Goal: Find specific page/section: Locate a particular part of the current website

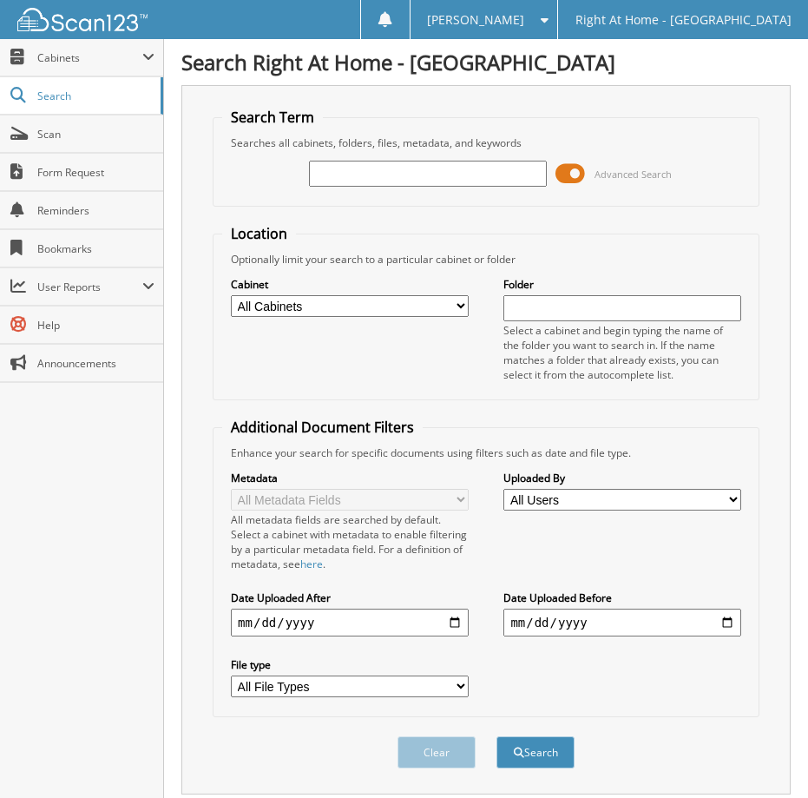
click at [562, 171] on span at bounding box center [570, 174] width 30 height 26
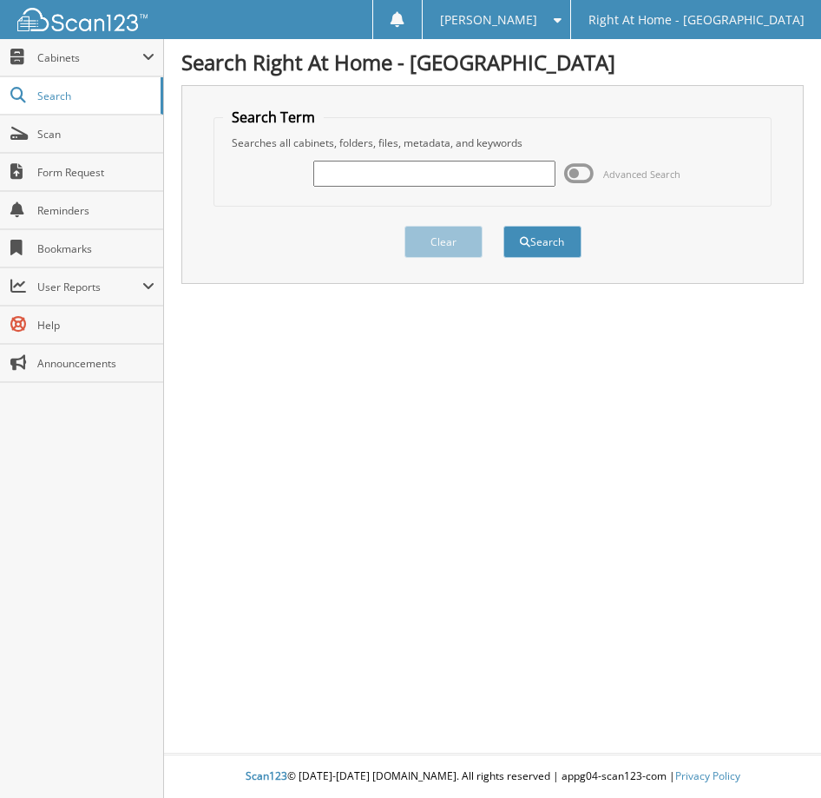
click at [415, 174] on input "text" at bounding box center [434, 174] width 243 height 26
type input "[PERSON_NAME]"
click at [542, 253] on button "Search" at bounding box center [542, 242] width 78 height 32
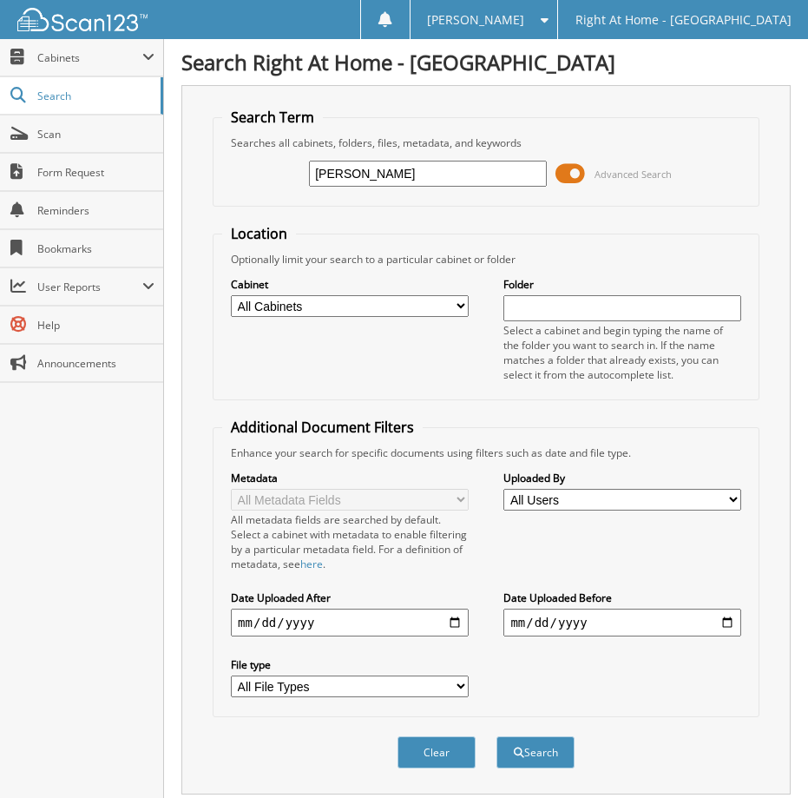
click at [572, 170] on span at bounding box center [570, 174] width 30 height 26
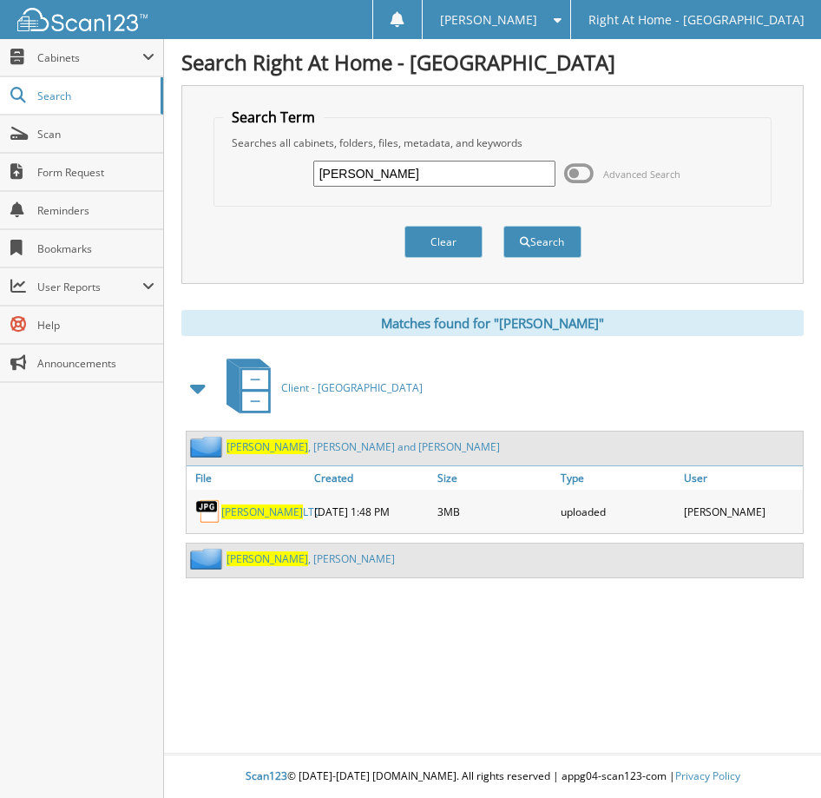
click at [276, 560] on span "Satterfield" at bounding box center [268, 558] width 82 height 15
